Goal: Task Accomplishment & Management: Manage account settings

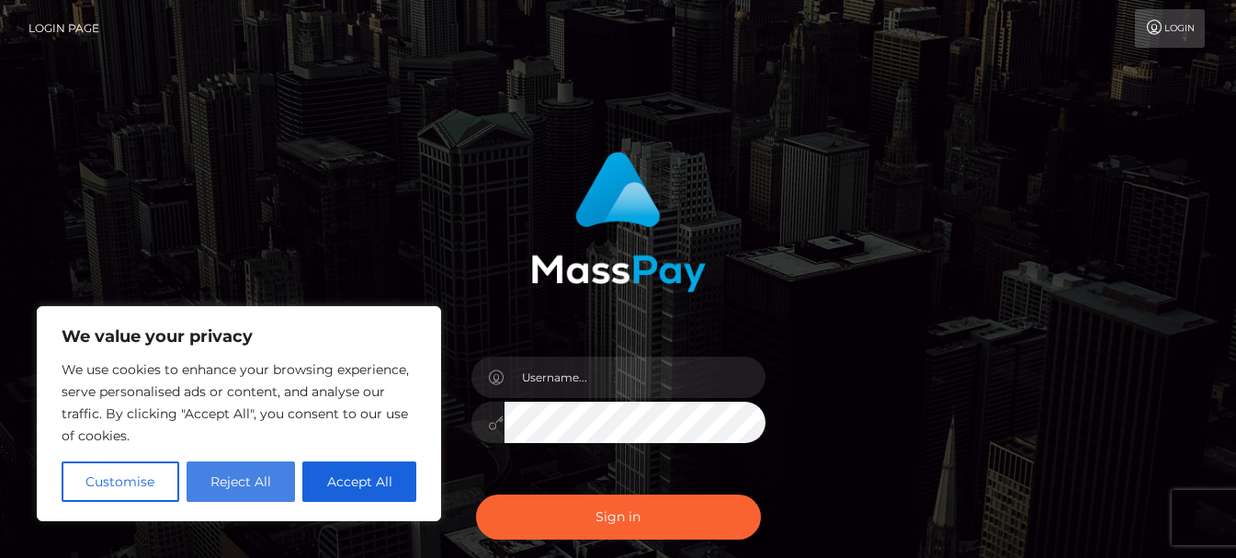
click at [253, 485] on button "Reject All" at bounding box center [241, 481] width 109 height 40
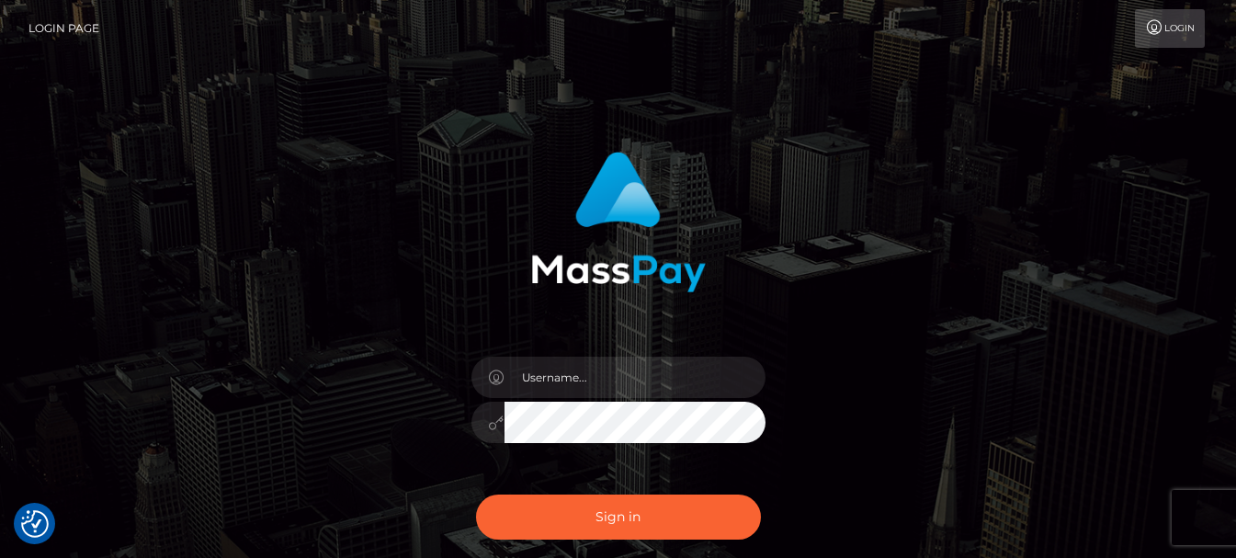
click at [253, 485] on div "Sign in" at bounding box center [619, 372] width 1048 height 468
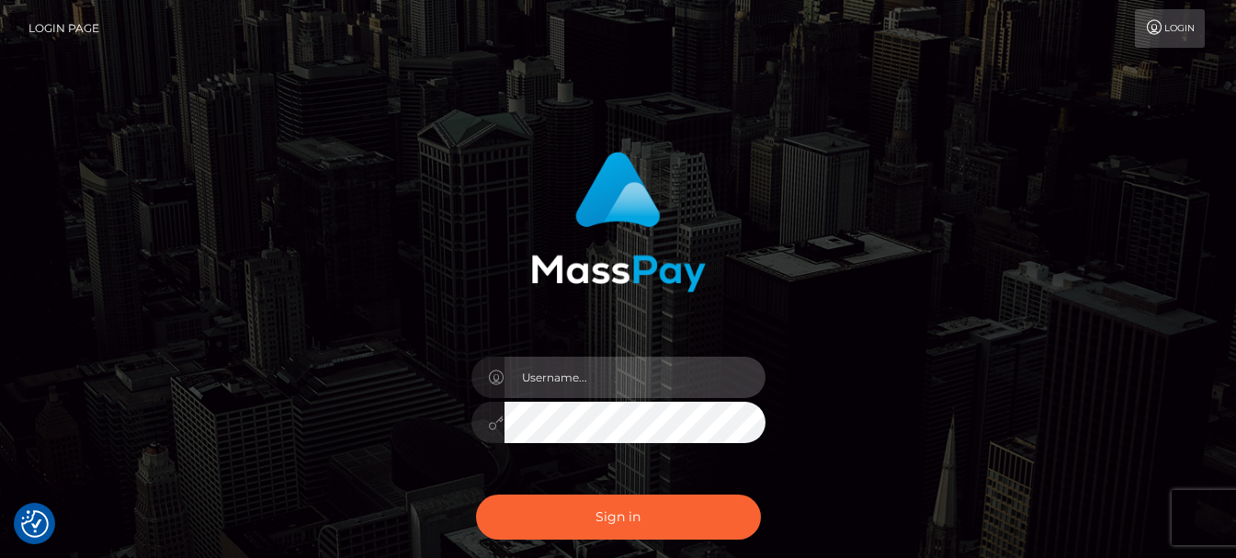
click at [639, 371] on input "text" at bounding box center [635, 377] width 261 height 41
type input "[EMAIL_ADDRESS][DOMAIN_NAME]"
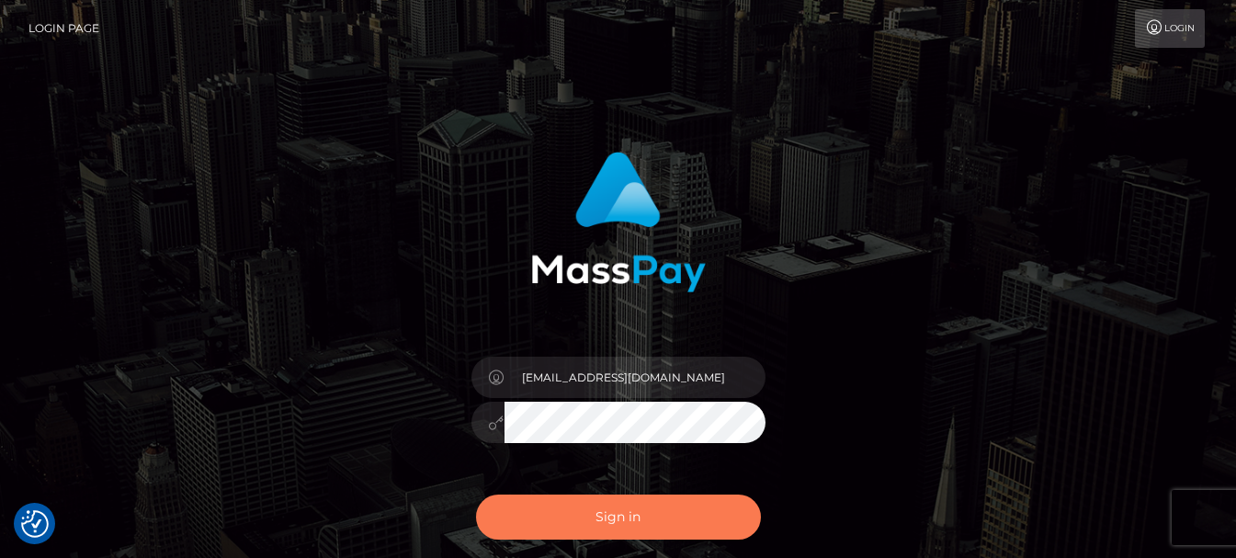
click at [629, 519] on button "Sign in" at bounding box center [618, 516] width 285 height 45
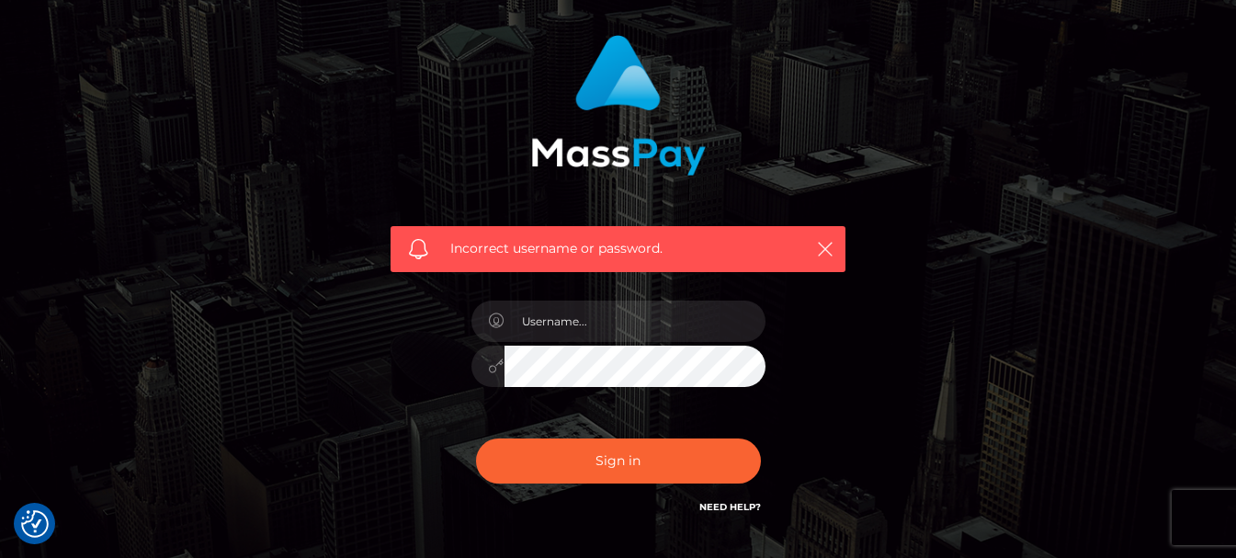
scroll to position [121, 0]
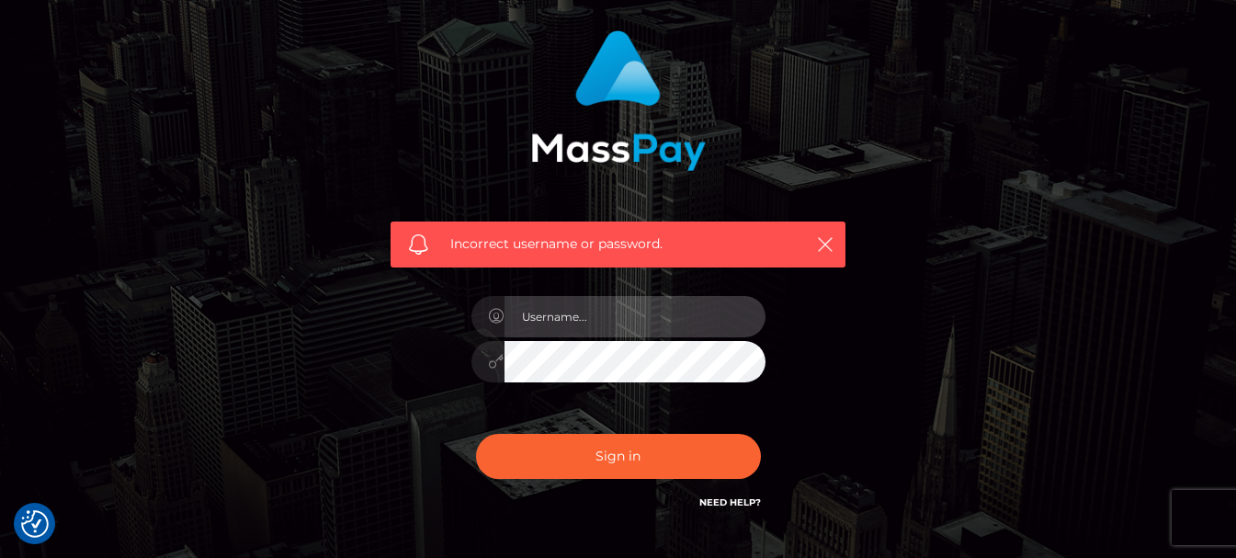
click at [571, 323] on input "text" at bounding box center [635, 316] width 261 height 41
type input "[EMAIL_ADDRESS][DOMAIN_NAME]"
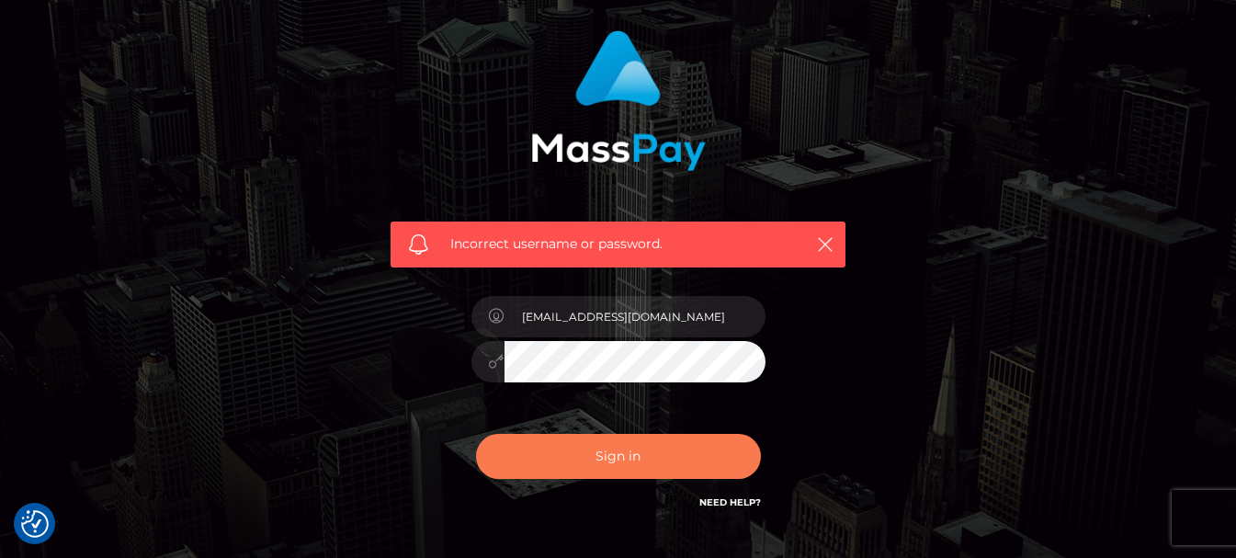
click at [640, 449] on button "Sign in" at bounding box center [618, 456] width 285 height 45
click at [640, 449] on div "Sign in Need Help?" at bounding box center [619, 464] width 322 height 82
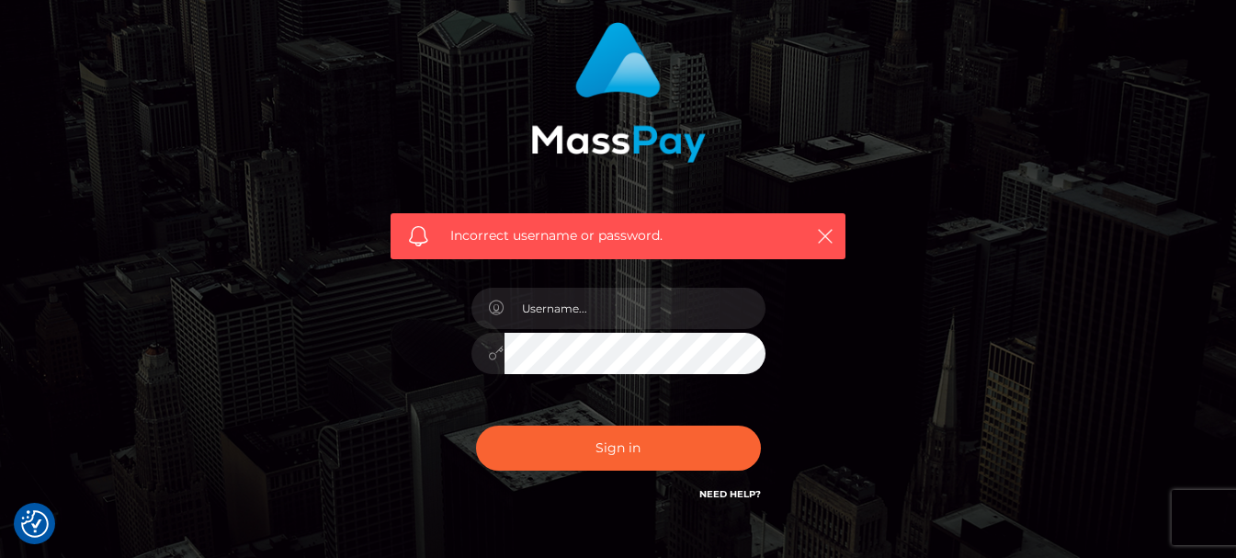
scroll to position [141, 0]
